Goal: Use online tool/utility

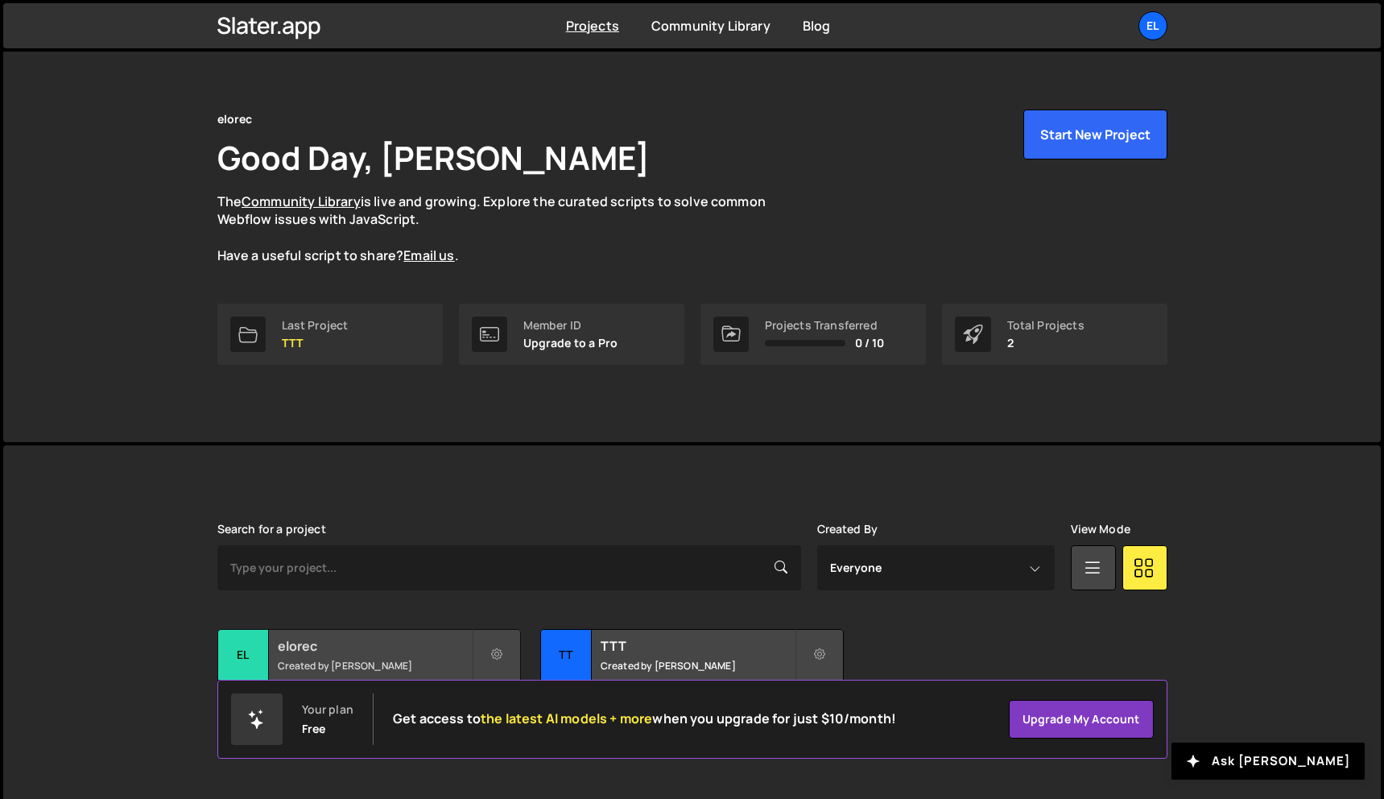
scroll to position [30, 0]
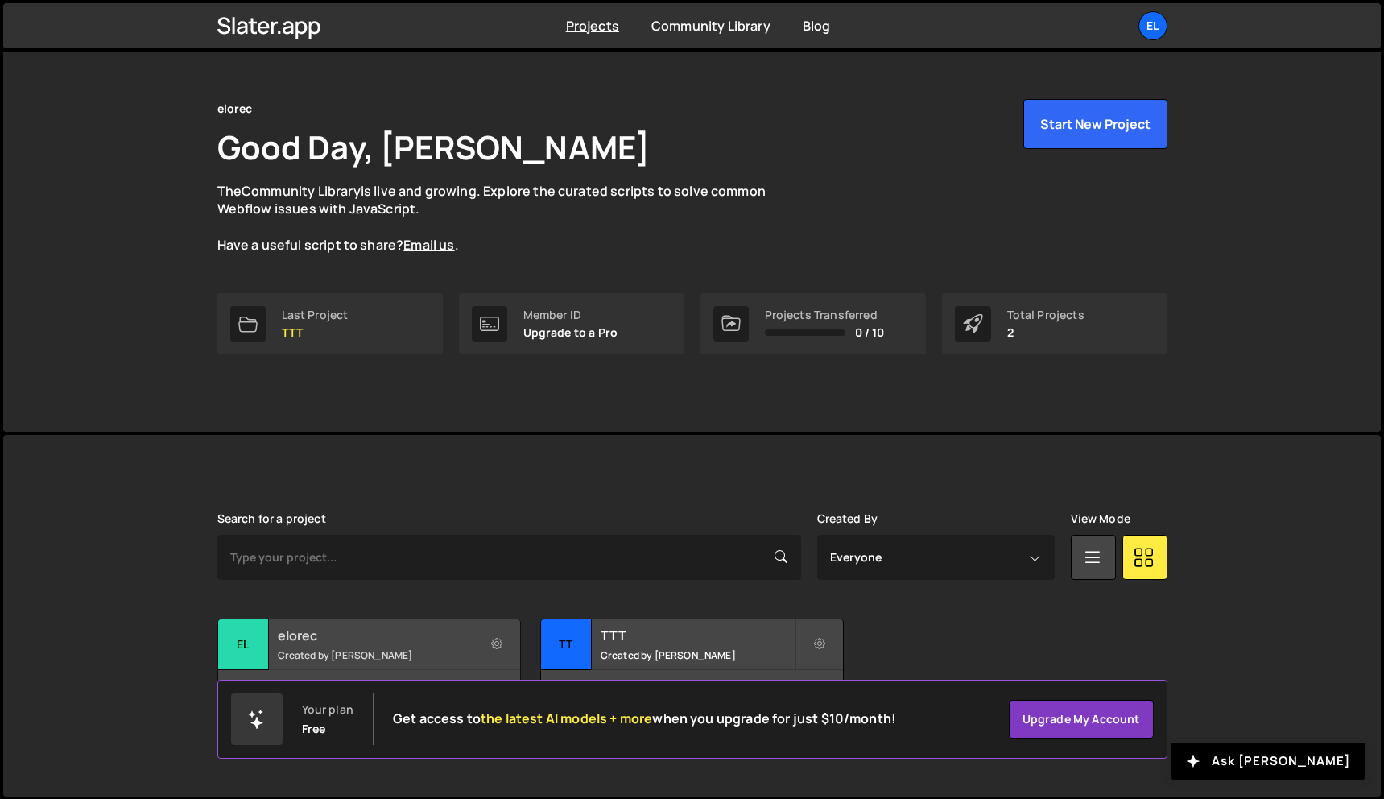
click at [349, 651] on small "Created by [PERSON_NAME]" at bounding box center [375, 655] width 194 height 14
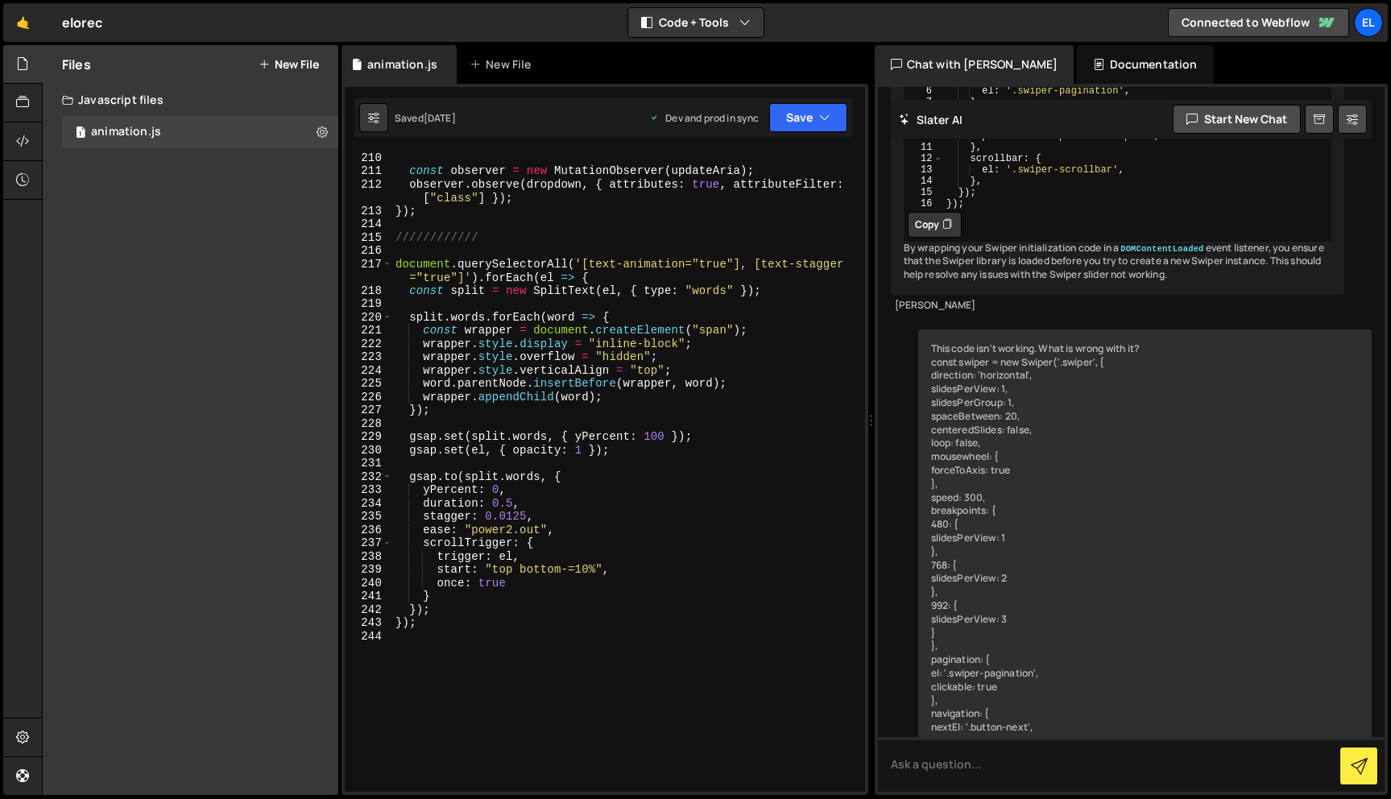
scroll to position [2990, 0]
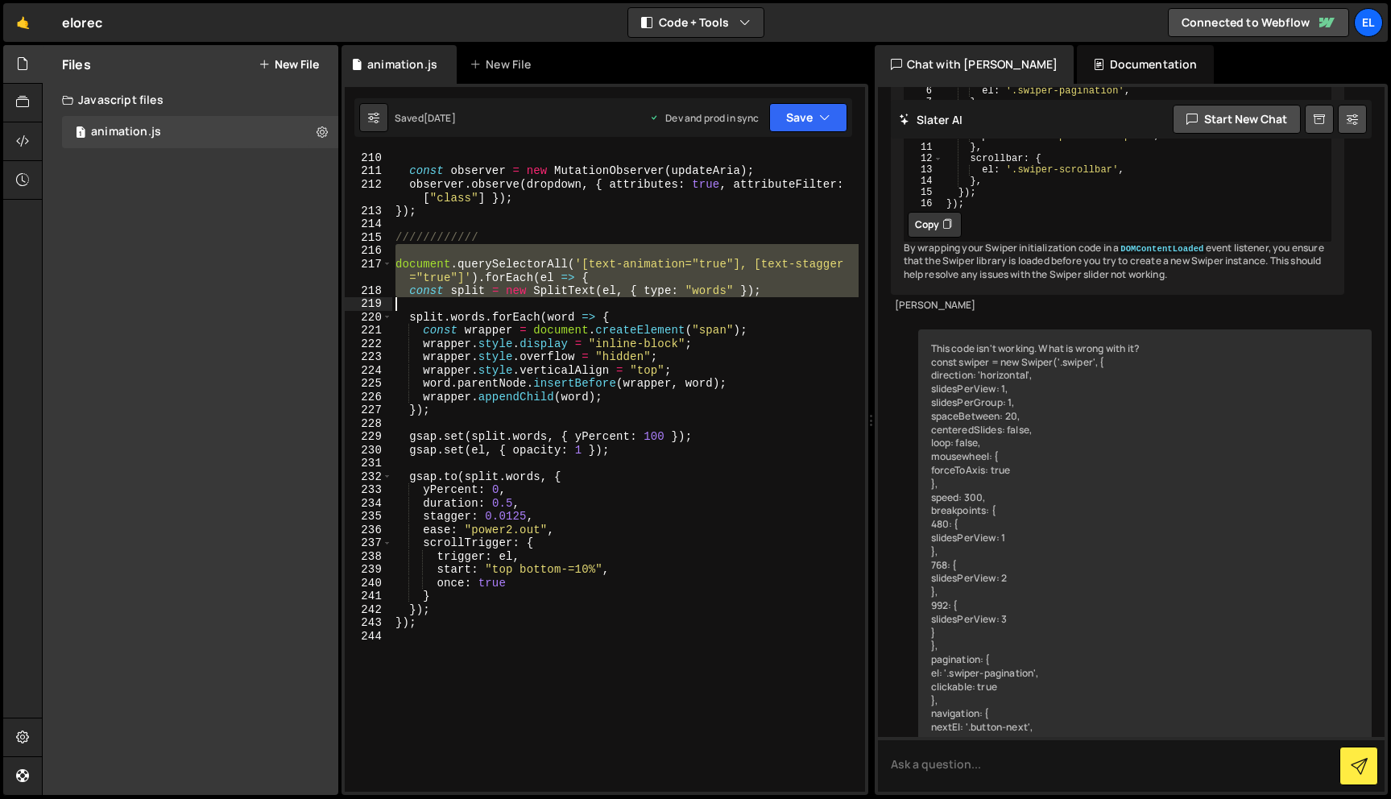
drag, startPoint x: 393, startPoint y: 257, endPoint x: 724, endPoint y: 308, distance: 334.8
click at [724, 308] on div "const observer = new MutationObserver ( updateAria ) ; observer . observe ( dro…" at bounding box center [625, 484] width 466 height 667
click at [830, 431] on div "const observer = new MutationObserver ( updateAria ) ; observer . observe ( dro…" at bounding box center [625, 484] width 466 height 667
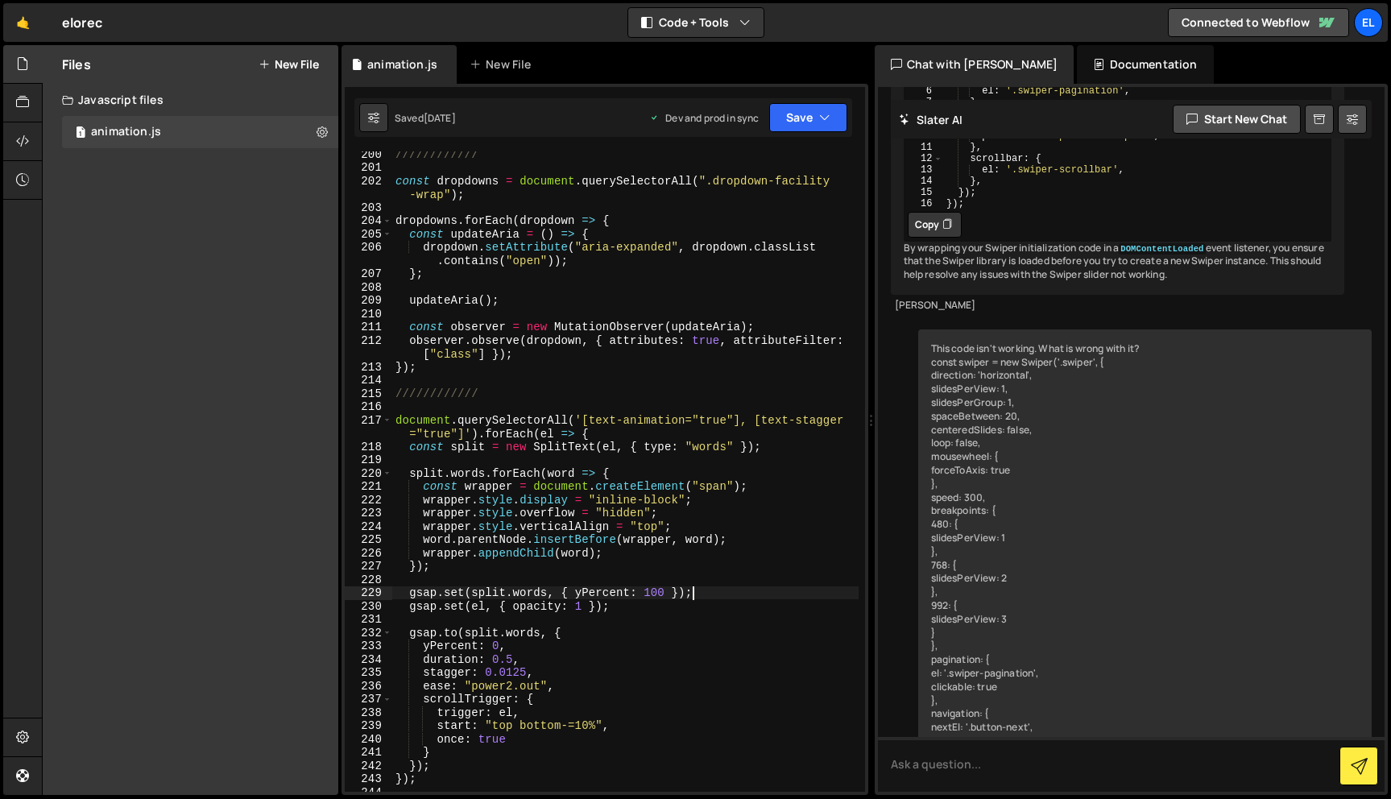
scroll to position [2849, 0]
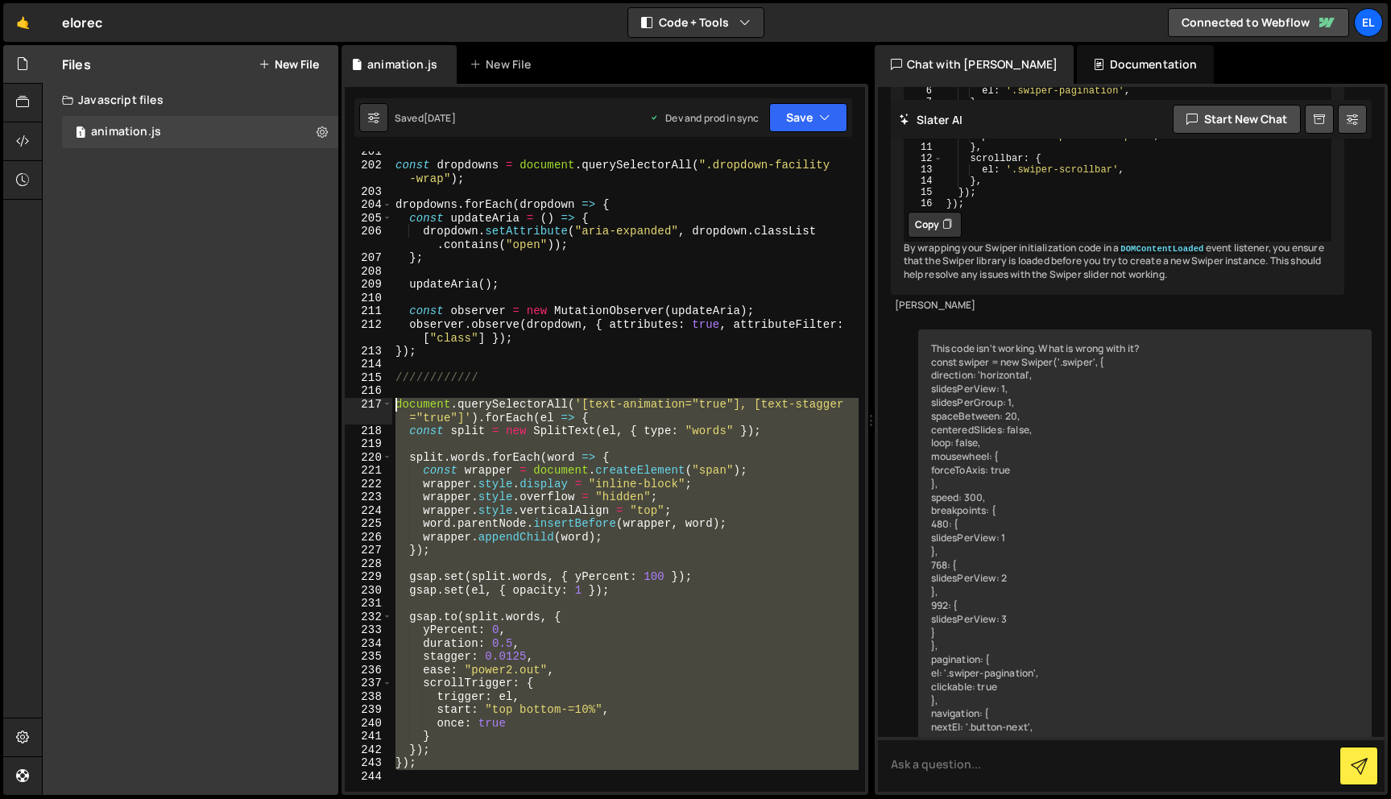
drag, startPoint x: 426, startPoint y: 781, endPoint x: 366, endPoint y: 398, distance: 387.9
click at [366, 398] on div "gsap.set(split.words, { yPercent: 100 }); 201 202 203 204 205 206 207 208 209 2…" at bounding box center [605, 471] width 520 height 640
type textarea "document.querySelectorAll('[text-animation="true"], [text-stagger="true"]').for…"
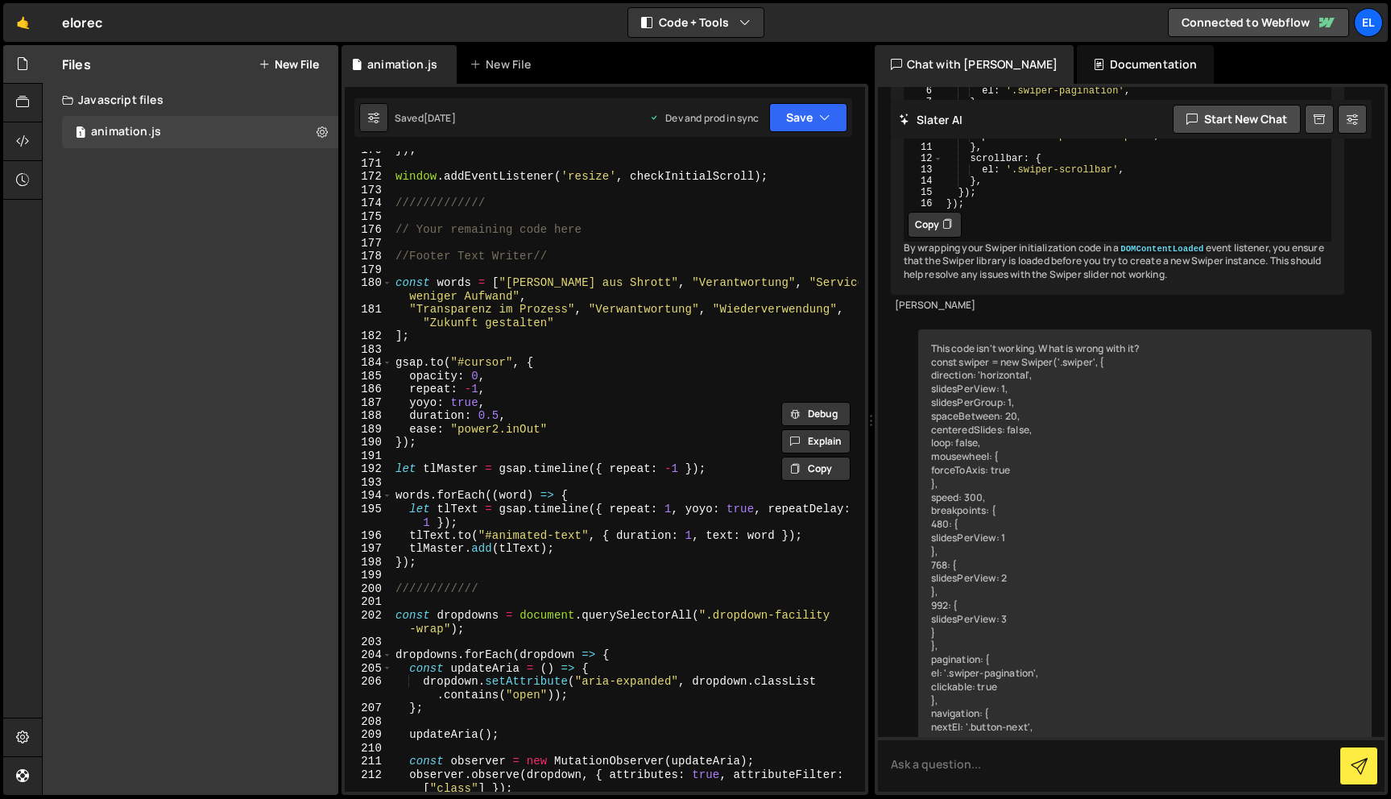
scroll to position [2841, 0]
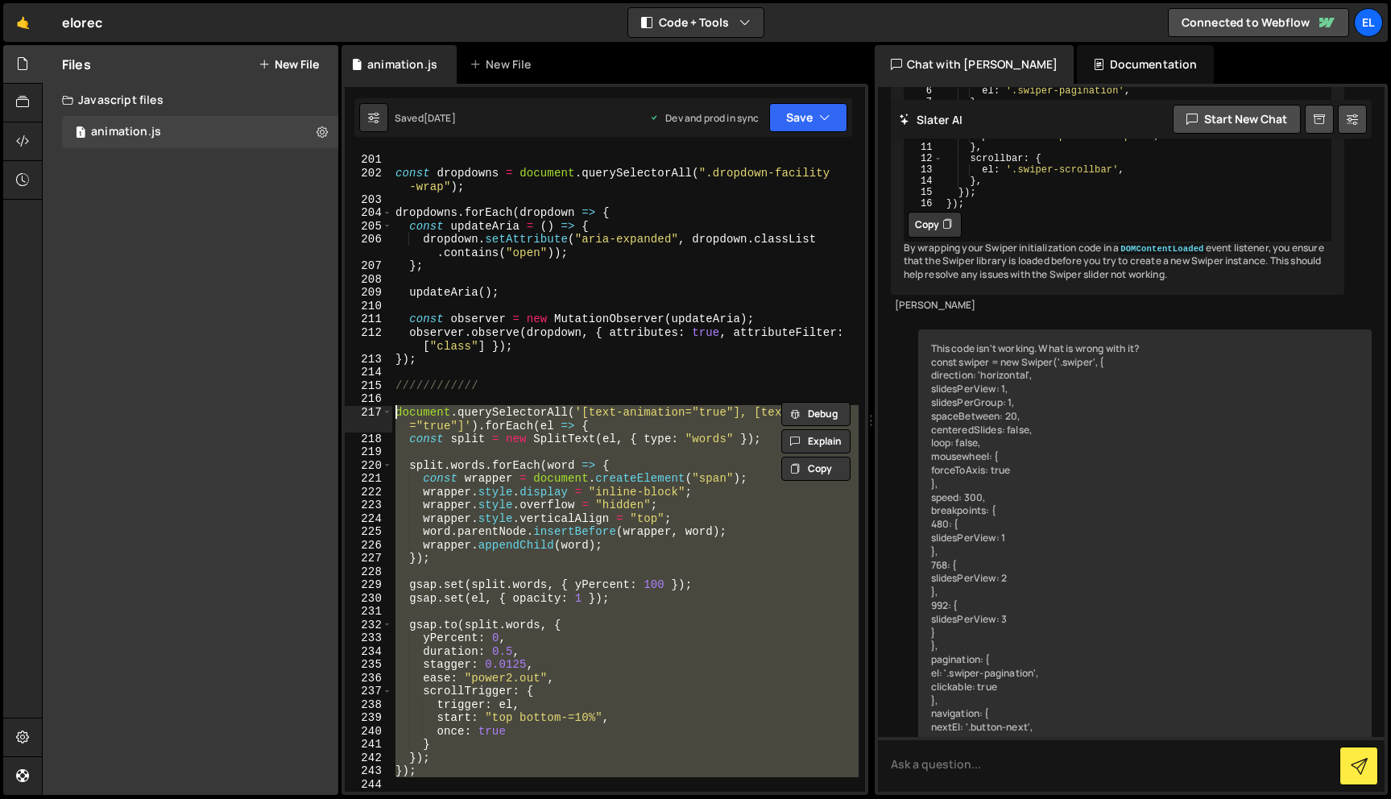
paste textarea
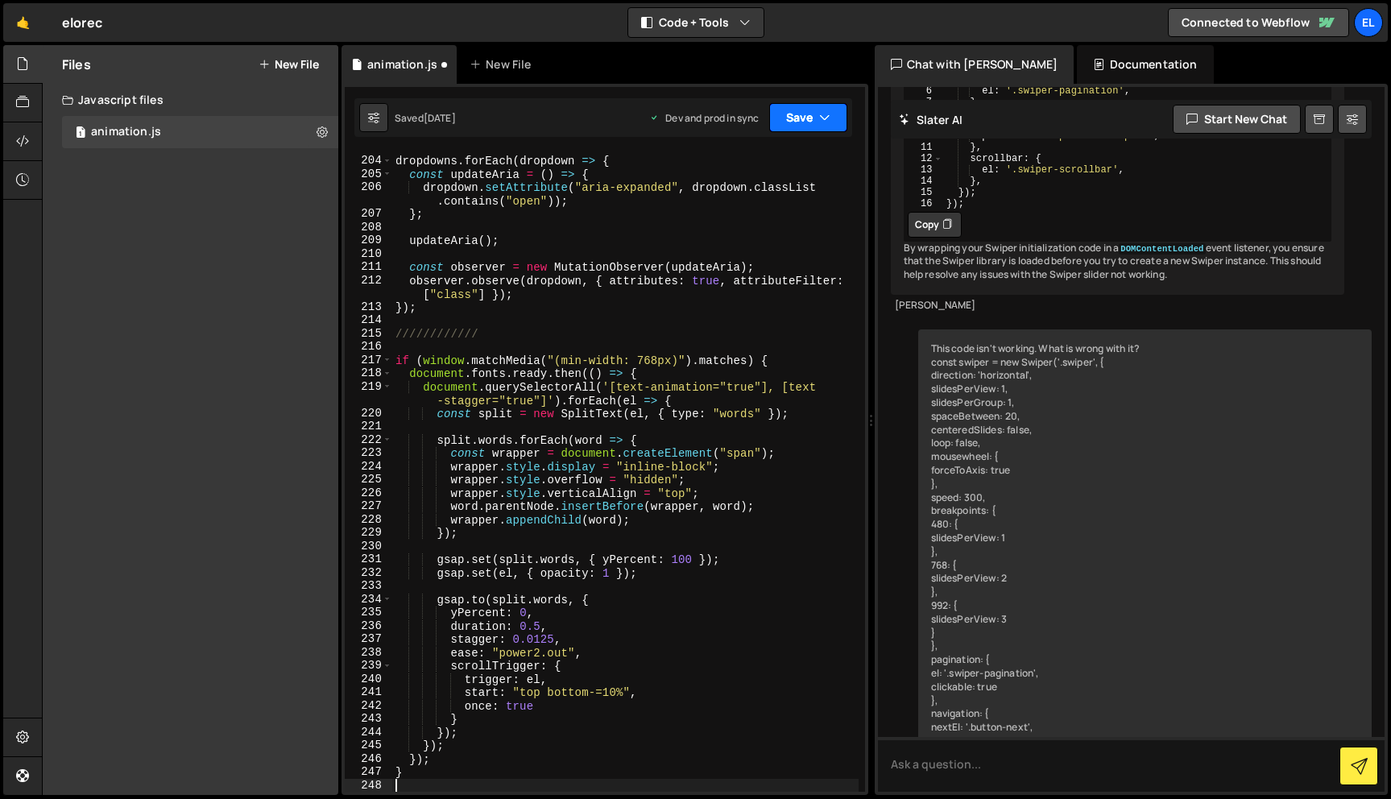
click at [787, 126] on button "Save" at bounding box center [808, 117] width 78 height 29
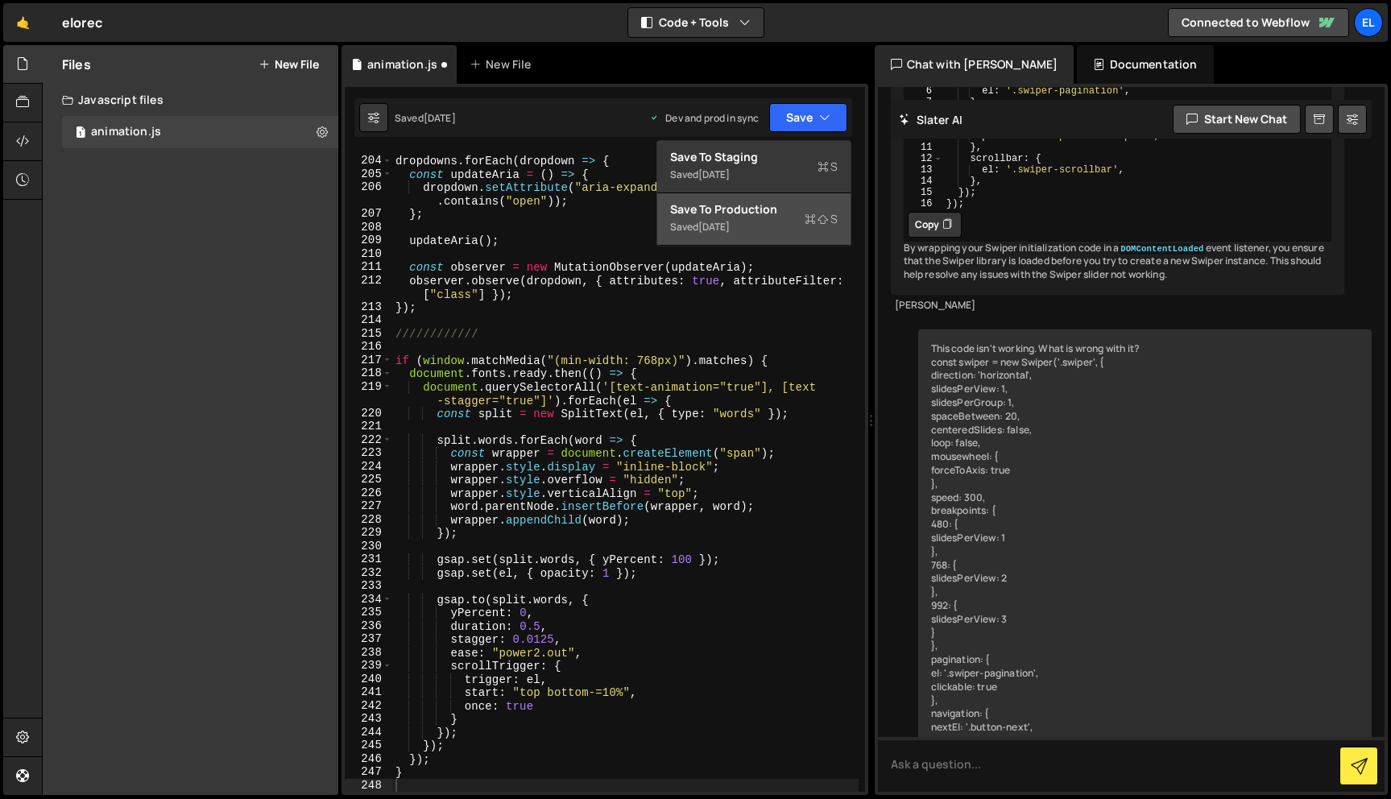
click at [803, 228] on div "Saved [DATE]" at bounding box center [753, 226] width 167 height 19
